Goal: Use online tool/utility: Utilize a website feature to perform a specific function

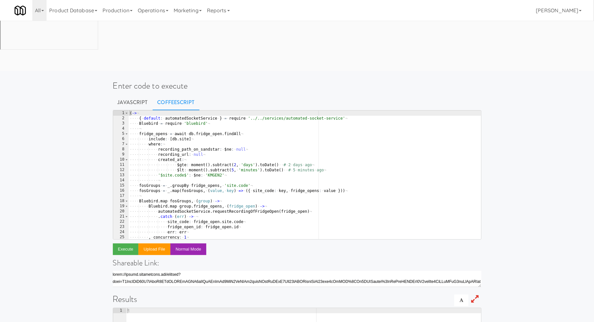
click at [250, 118] on div "( -> ¬ ···· { · default : · automatedSocketService · } · = · require · '../../s…" at bounding box center [304, 180] width 353 height 139
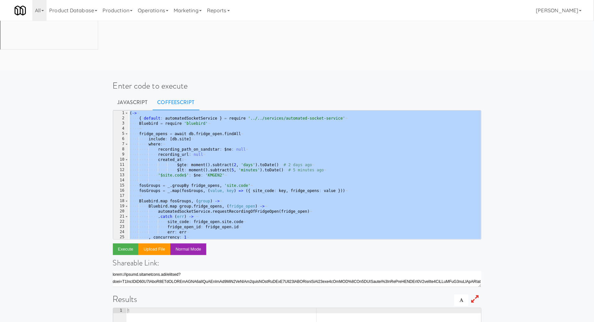
paste textarea
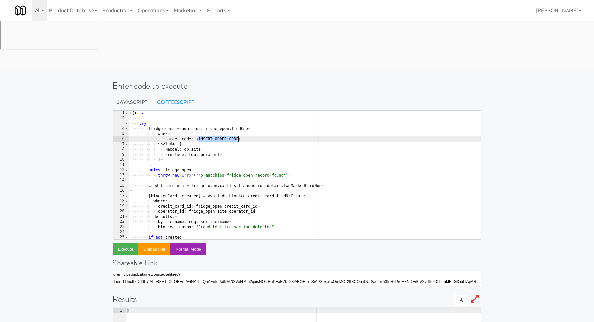
drag, startPoint x: 199, startPoint y: 88, endPoint x: 237, endPoint y: 87, distance: 38.8
click at [237, 111] on div "( ( ) · -> ¬ ···· ¬ ···· try ¬ ···· ···· fridge_open · = · await · db . fridge_…" at bounding box center [304, 180] width 353 height 139
paste textarea "5052853"
click at [128, 243] on button "Execute" at bounding box center [126, 249] width 26 height 12
click at [199, 111] on div "( ( ) · -> ¬ ···· ¬ ···· try ¬ ···· ···· fridge_open · = · await · db . fridge_…" at bounding box center [304, 180] width 353 height 139
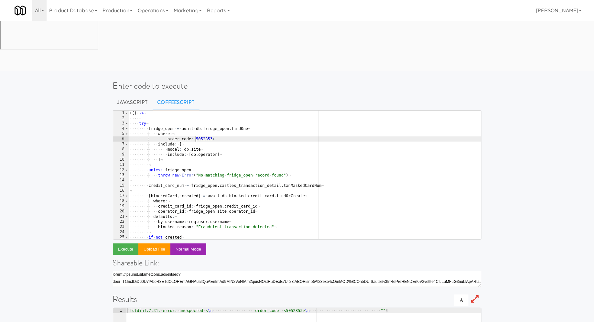
click at [214, 111] on div "( ( ) · -> ¬ ···· ¬ ···· try ¬ ···· ···· fridge_open · = · await · db . fridge_…" at bounding box center [304, 180] width 353 height 139
type textarea "order_code: 5052853"
click at [125, 243] on button "Execute" at bounding box center [126, 249] width 26 height 12
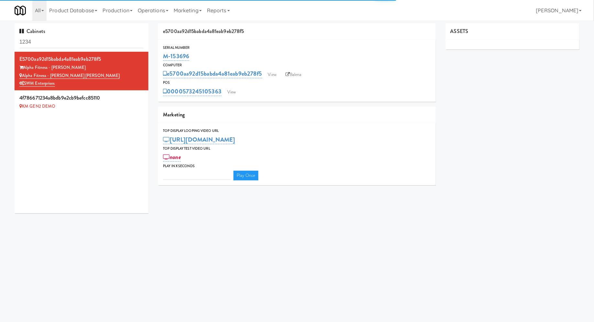
type input "3"
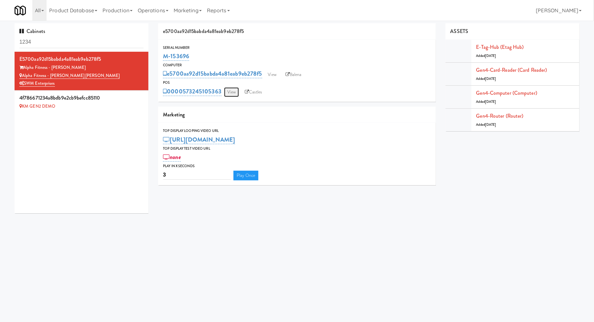
click at [233, 91] on link "View" at bounding box center [231, 92] width 15 height 10
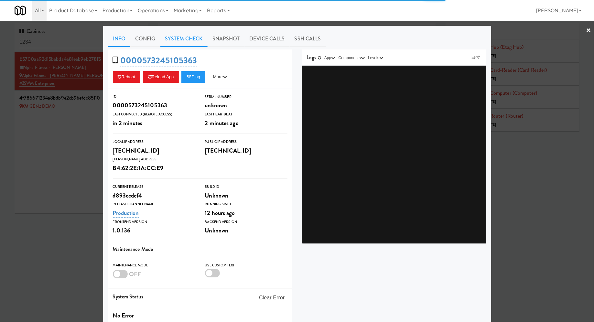
click at [187, 41] on link "System Check" at bounding box center [183, 39] width 47 height 16
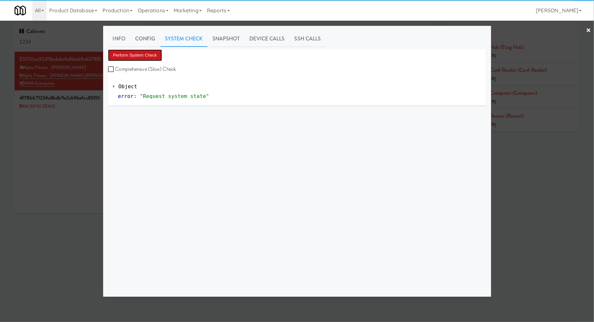
click at [148, 58] on button "Perform System Check" at bounding box center [135, 55] width 54 height 12
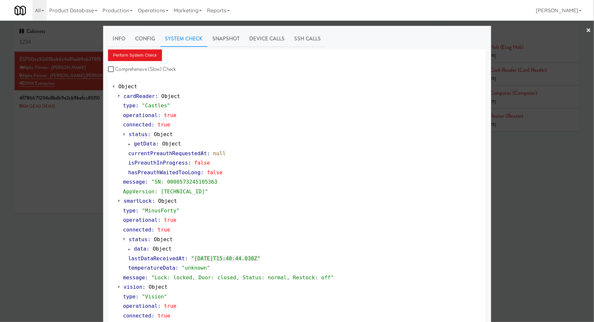
click at [68, 125] on div at bounding box center [297, 161] width 594 height 322
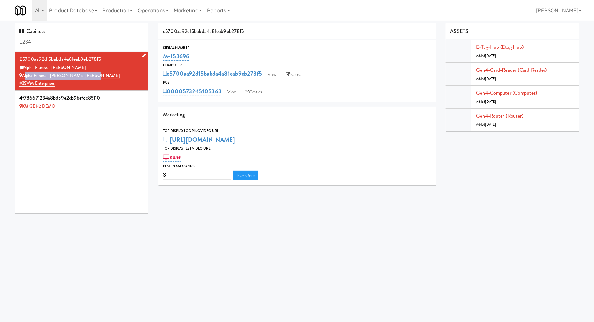
drag, startPoint x: 90, startPoint y: 77, endPoint x: 23, endPoint y: 77, distance: 66.9
click at [23, 77] on div "Alpha Fitness - [PERSON_NAME] [PERSON_NAME]" at bounding box center [81, 76] width 124 height 8
copy link "Alpha Fitness - [PERSON_NAME] [PERSON_NAME]"
click at [276, 76] on link "View" at bounding box center [272, 75] width 15 height 10
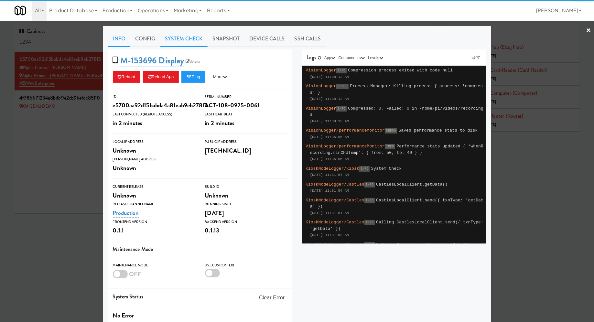
click at [189, 38] on link "System Check" at bounding box center [183, 39] width 47 height 16
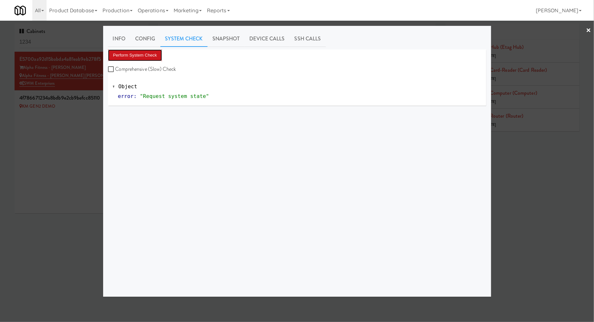
click at [151, 54] on button "Perform System Check" at bounding box center [135, 55] width 54 height 12
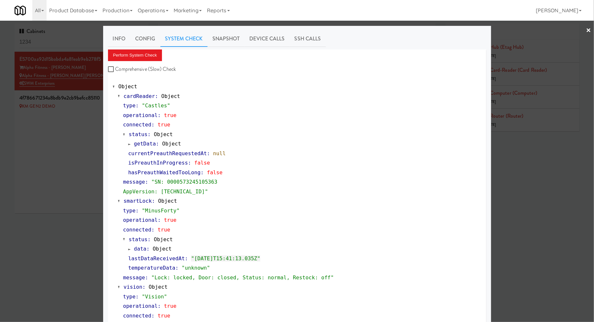
click at [29, 143] on div at bounding box center [297, 161] width 594 height 322
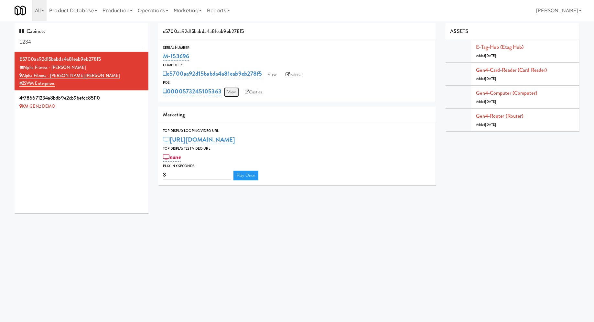
click at [231, 92] on link "View" at bounding box center [231, 92] width 15 height 10
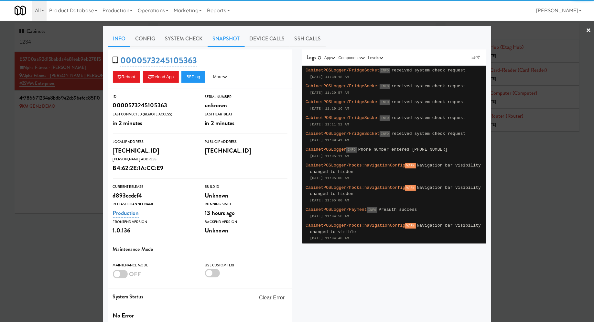
click at [232, 41] on link "Snapshot" at bounding box center [226, 39] width 37 height 16
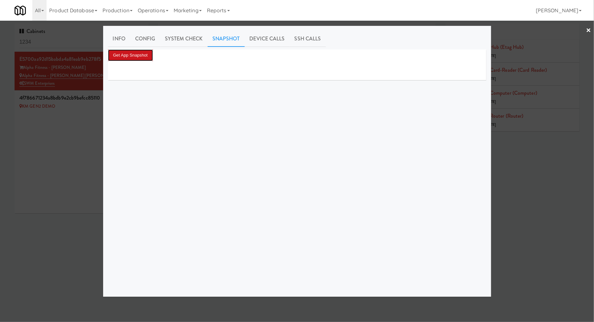
click at [147, 56] on button "Get App Snapshot" at bounding box center [130, 55] width 45 height 12
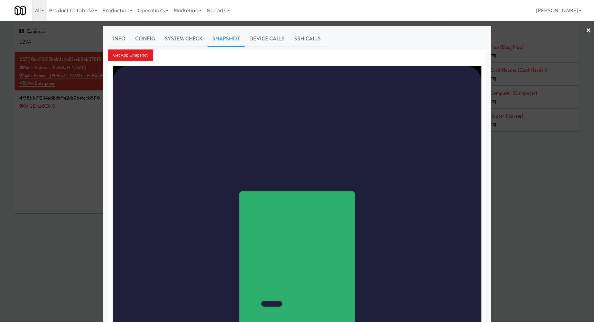
click at [84, 135] on div at bounding box center [297, 161] width 594 height 322
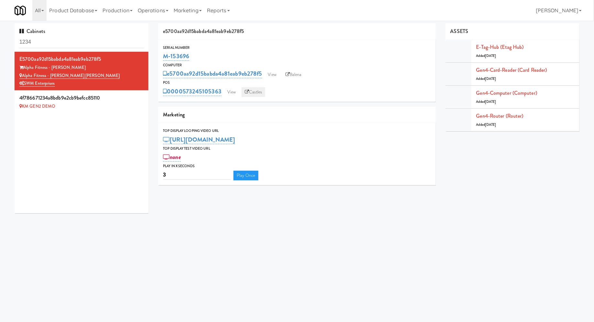
click at [259, 93] on link "Castles" at bounding box center [254, 92] width 24 height 10
